Goal: Task Accomplishment & Management: Complete application form

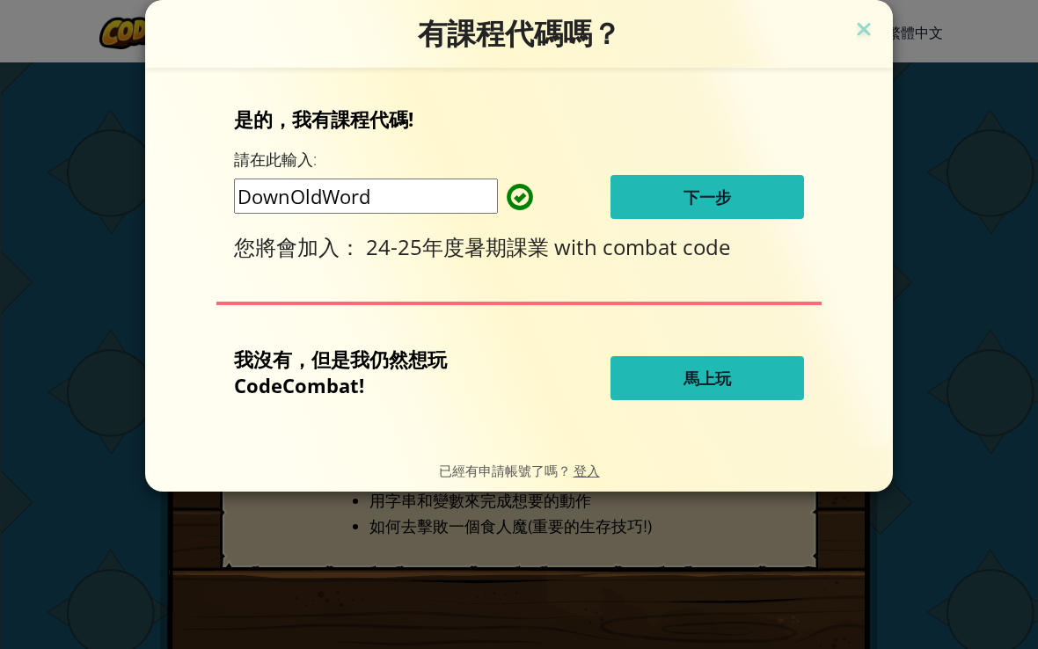
click at [746, 189] on button "下一步" at bounding box center [706, 197] width 193 height 44
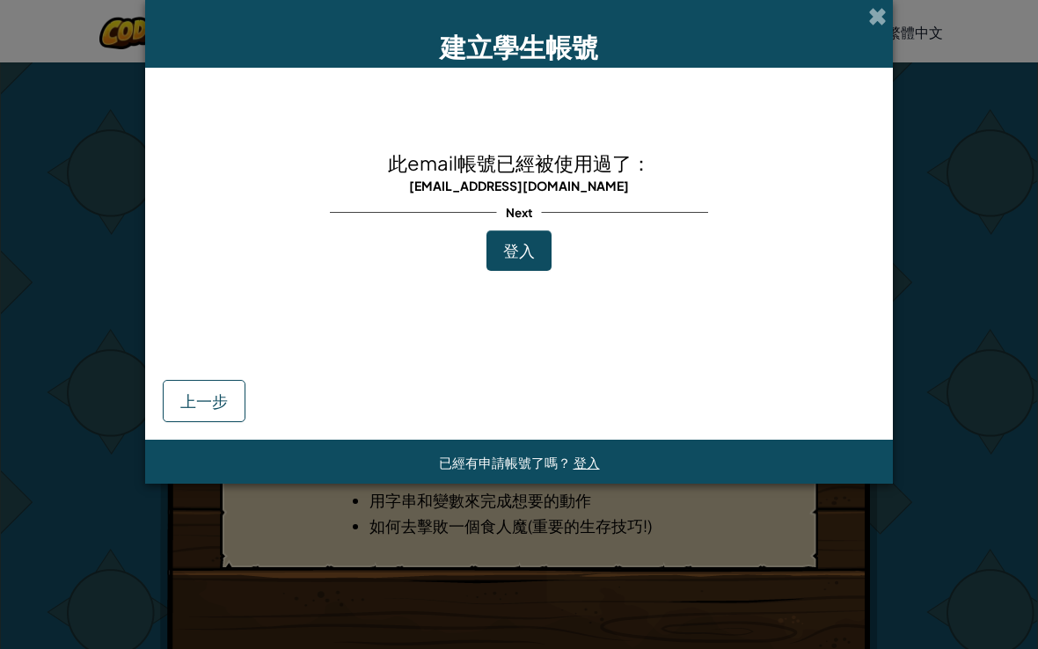
click at [922, 106] on div "建立學生帳號 此email帳號已經被使用過了： [EMAIL_ADDRESS][DOMAIN_NAME] Next 登入 上一步 已經有申請帳號了嗎？ 登入" at bounding box center [519, 324] width 1038 height 649
click at [534, 251] on span "登入" at bounding box center [519, 250] width 32 height 20
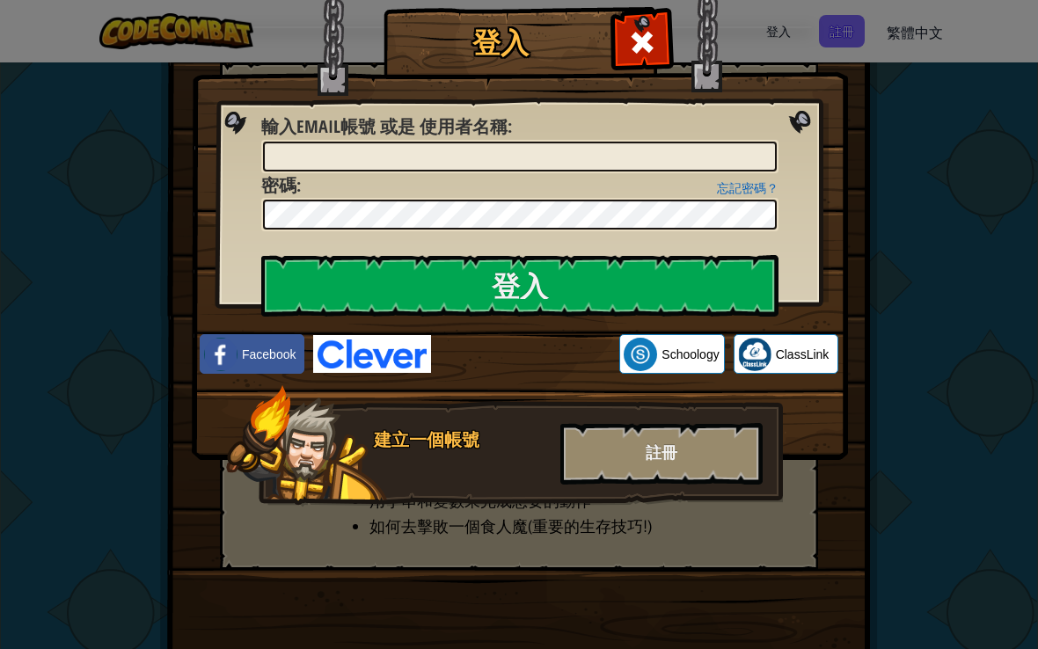
click at [796, 110] on img at bounding box center [520, 204] width 656 height 512
click at [818, 120] on img at bounding box center [520, 204] width 656 height 512
click at [801, 106] on img at bounding box center [520, 204] width 656 height 512
click at [823, 117] on img at bounding box center [520, 204] width 656 height 512
click at [796, 114] on img at bounding box center [520, 204] width 656 height 512
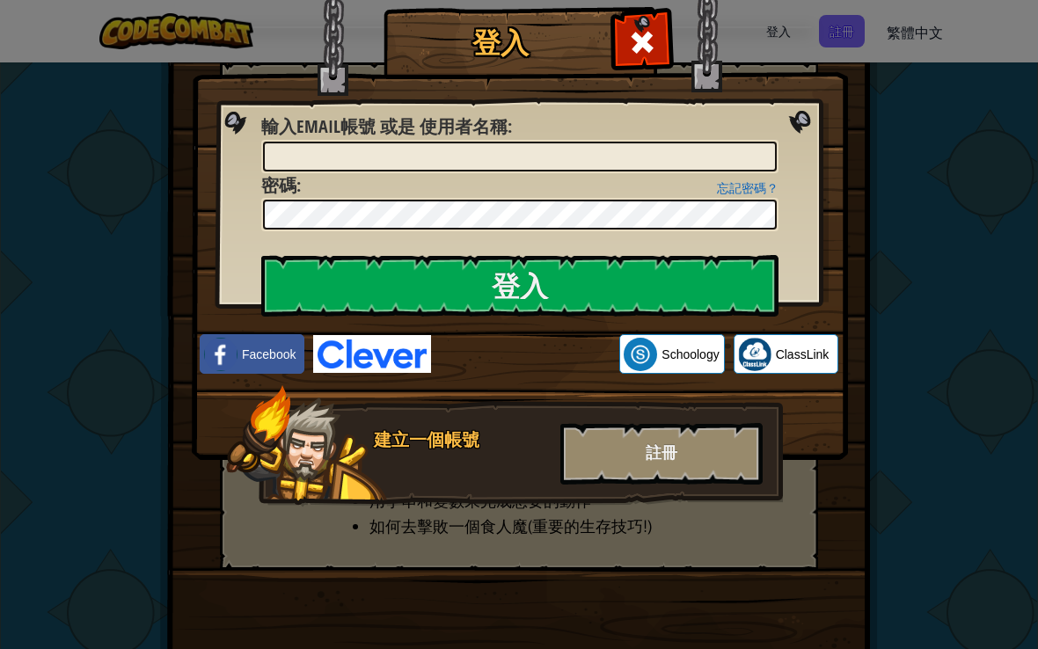
click at [646, 39] on span at bounding box center [642, 42] width 28 height 28
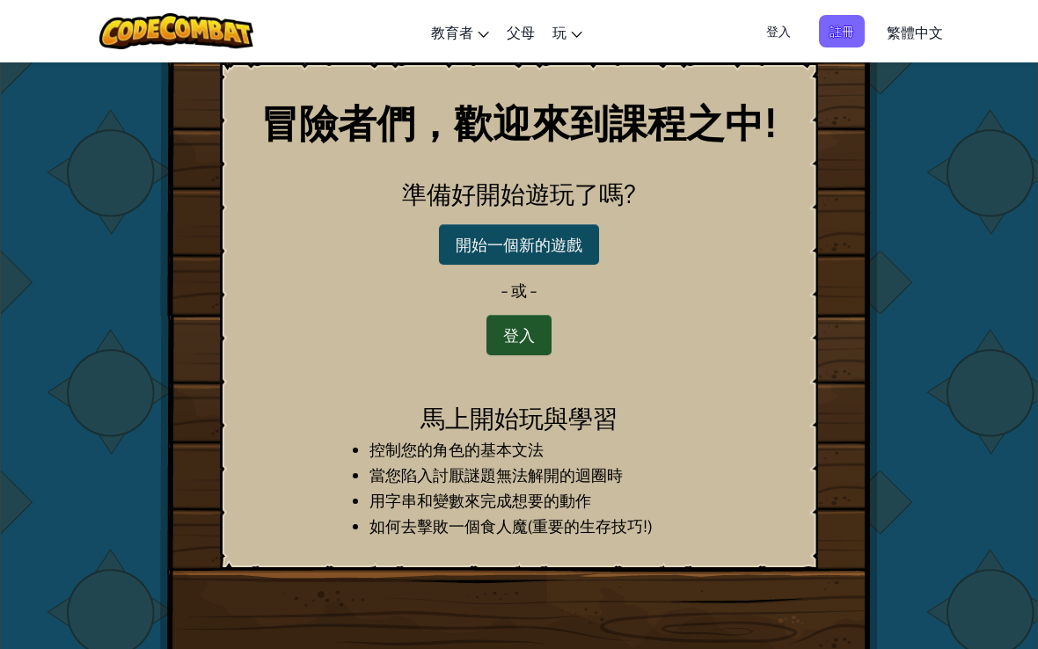
click at [531, 337] on button "登入" at bounding box center [518, 335] width 65 height 40
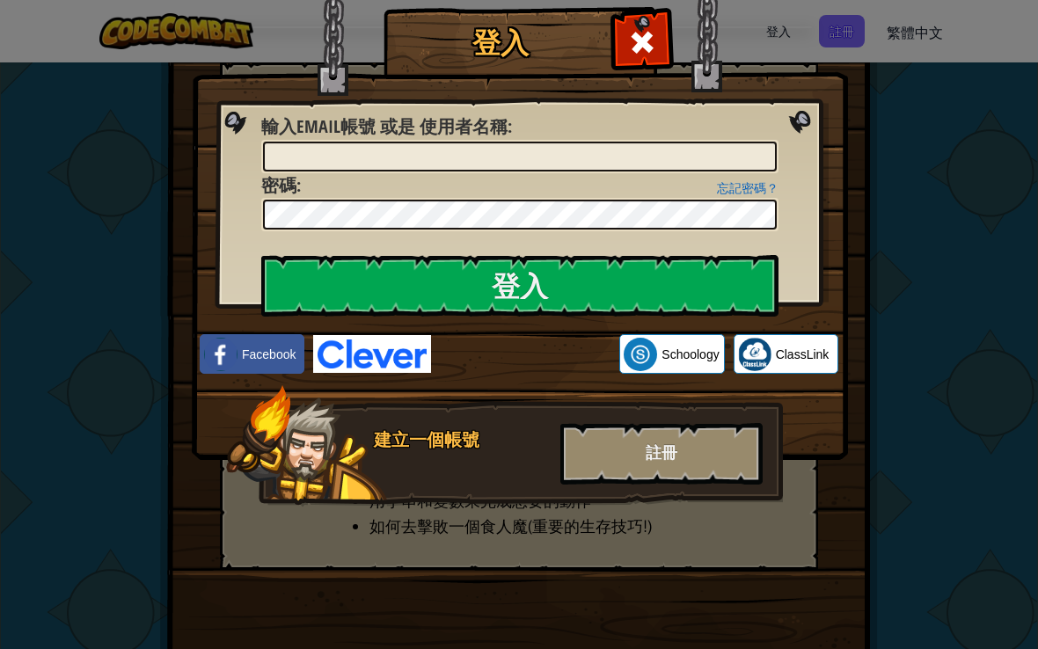
click at [813, 128] on img at bounding box center [520, 204] width 656 height 512
click at [799, 124] on img at bounding box center [520, 204] width 656 height 512
click at [682, 440] on div "註冊" at bounding box center [661, 454] width 202 height 62
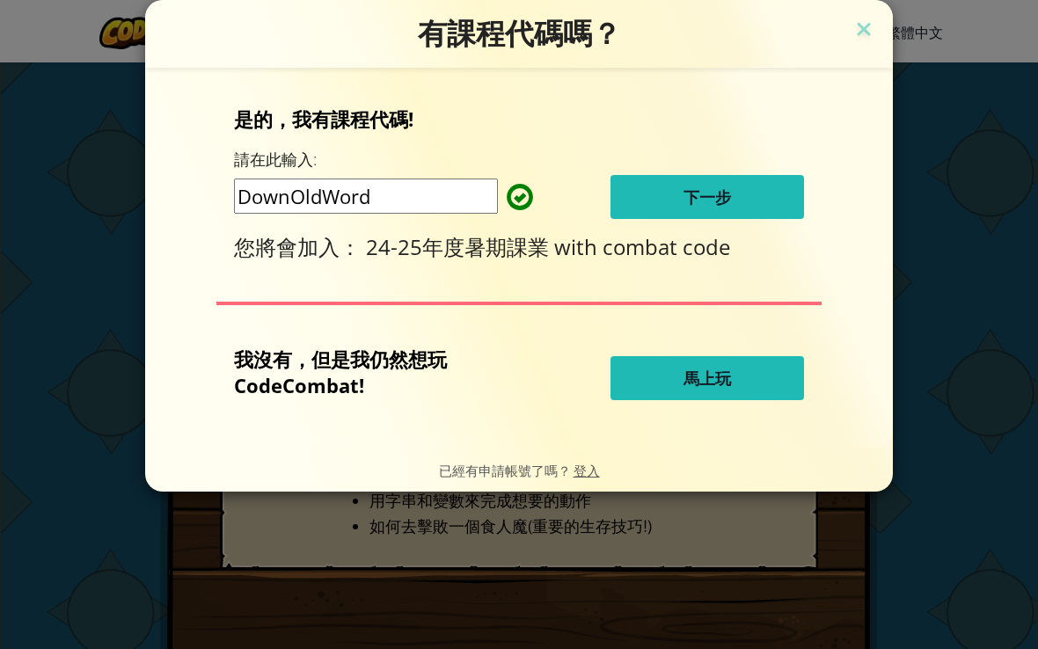
click at [734, 194] on button "下一步" at bounding box center [706, 197] width 193 height 44
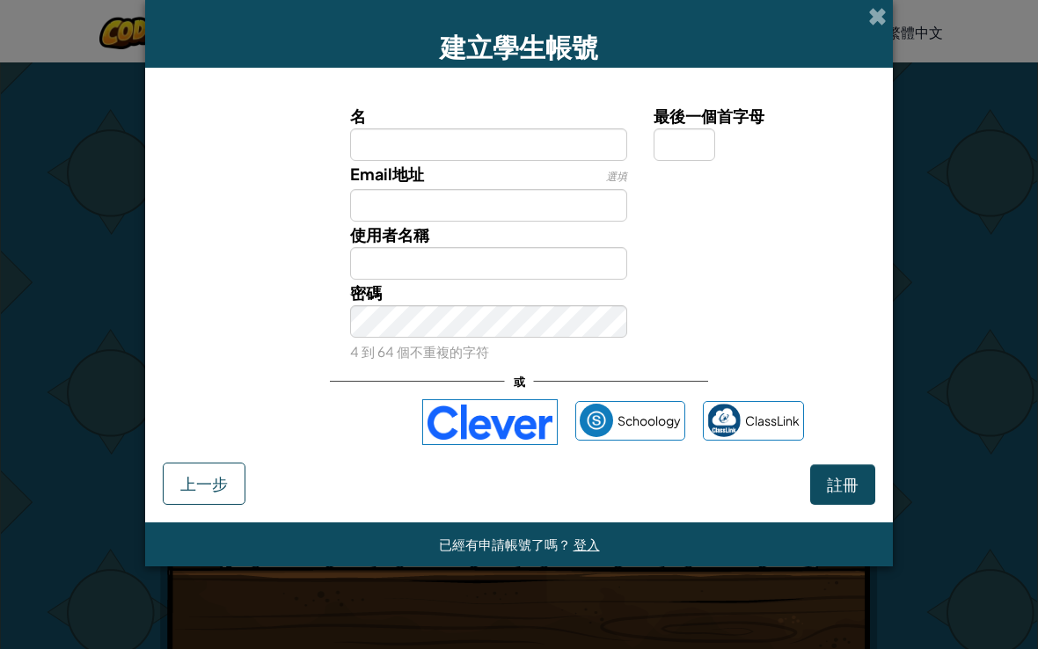
click at [365, 436] on div "使用 Google 帳戶登入。在新分頁中開啟" at bounding box center [319, 422] width 171 height 39
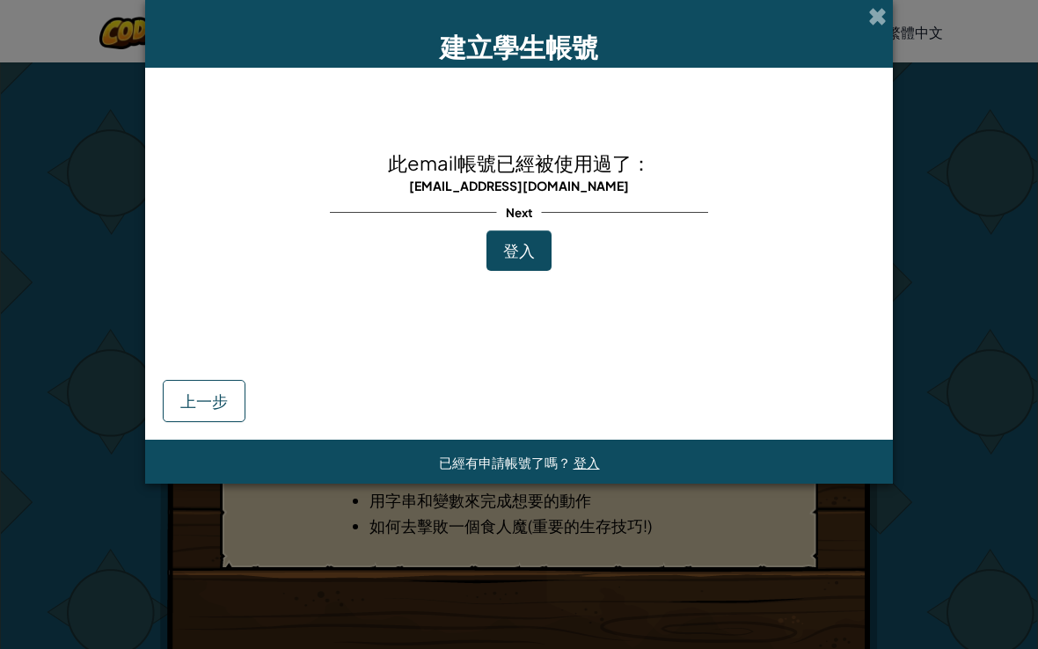
click at [580, 154] on span "此email帳號已經被使用過了：" at bounding box center [519, 162] width 263 height 25
click at [536, 257] on button "登入" at bounding box center [518, 250] width 65 height 40
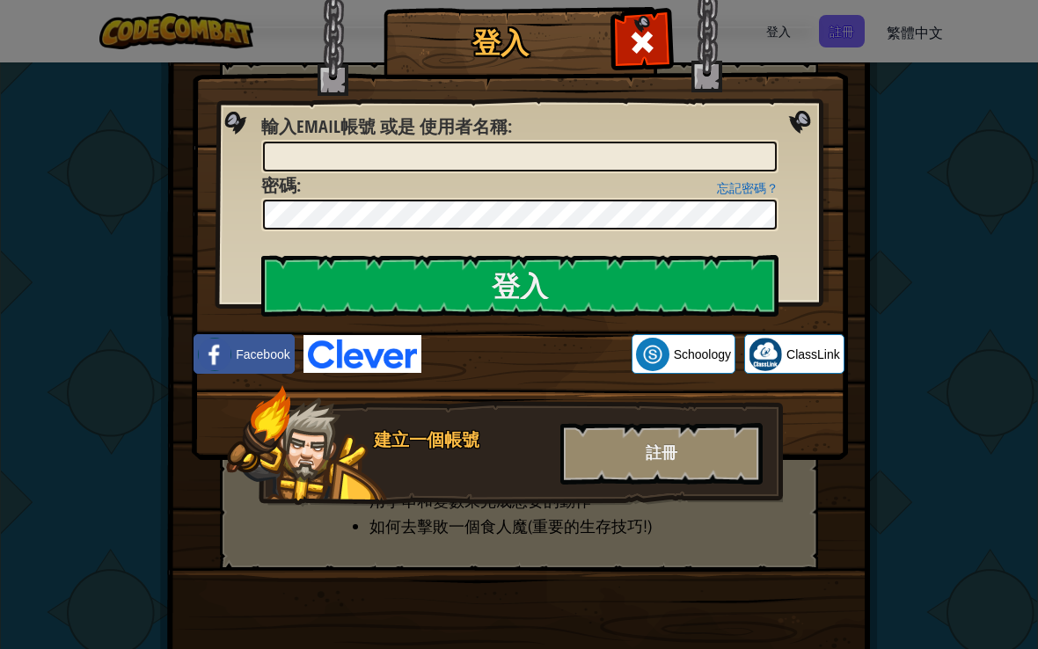
click at [845, 159] on img at bounding box center [520, 204] width 656 height 512
click at [689, 287] on input "登入" at bounding box center [519, 286] width 517 height 62
